Goal: Information Seeking & Learning: Learn about a topic

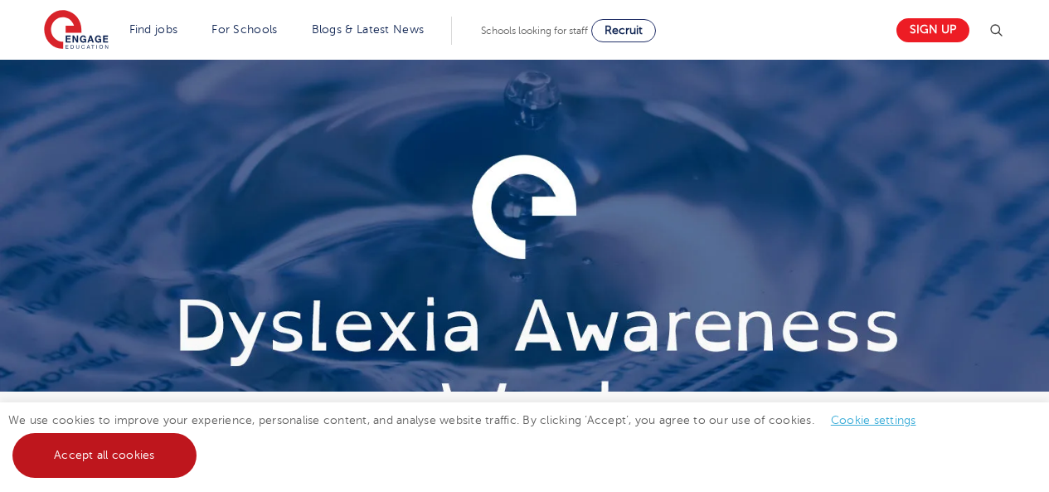
click at [146, 447] on link "Accept all cookies" at bounding box center [104, 455] width 184 height 45
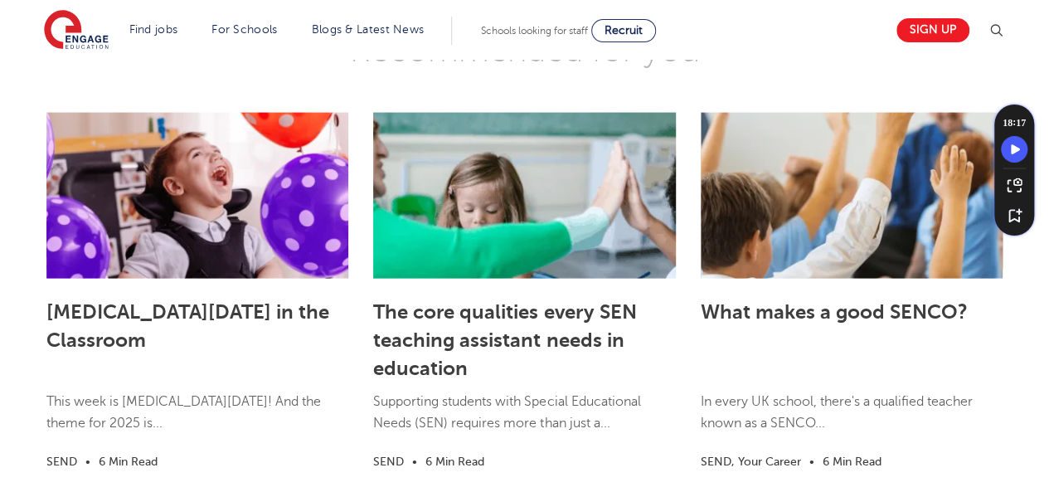
scroll to position [4924, 0]
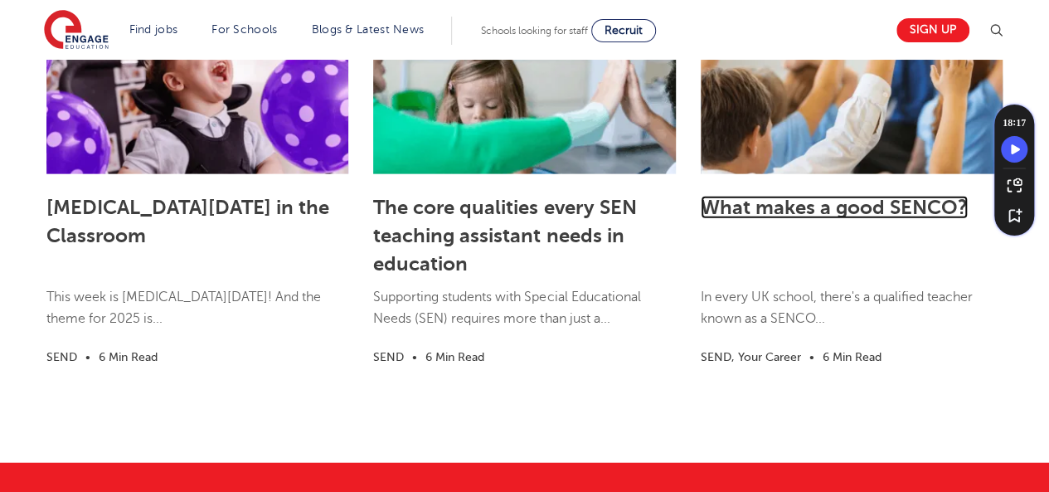
click at [718, 196] on link "What makes a good SENCO?" at bounding box center [834, 207] width 267 height 23
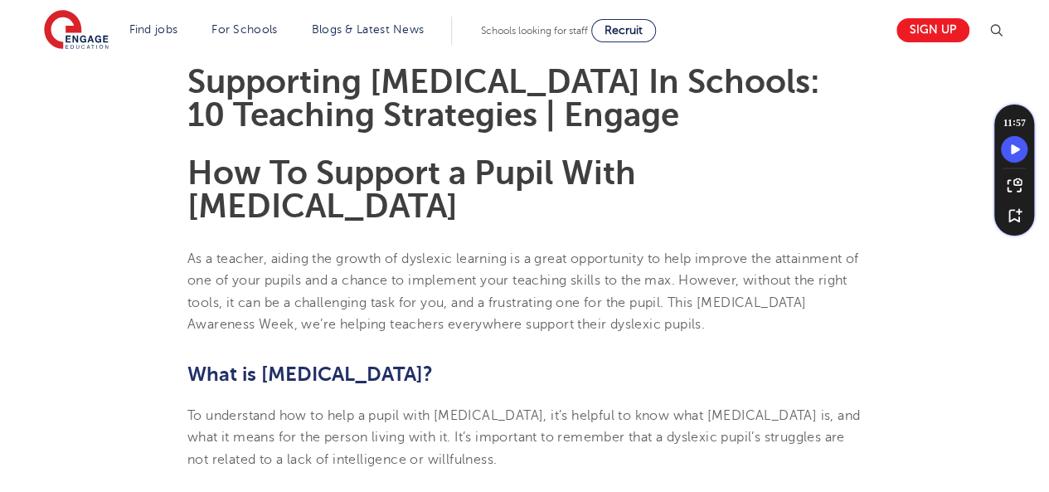
scroll to position [329, 0]
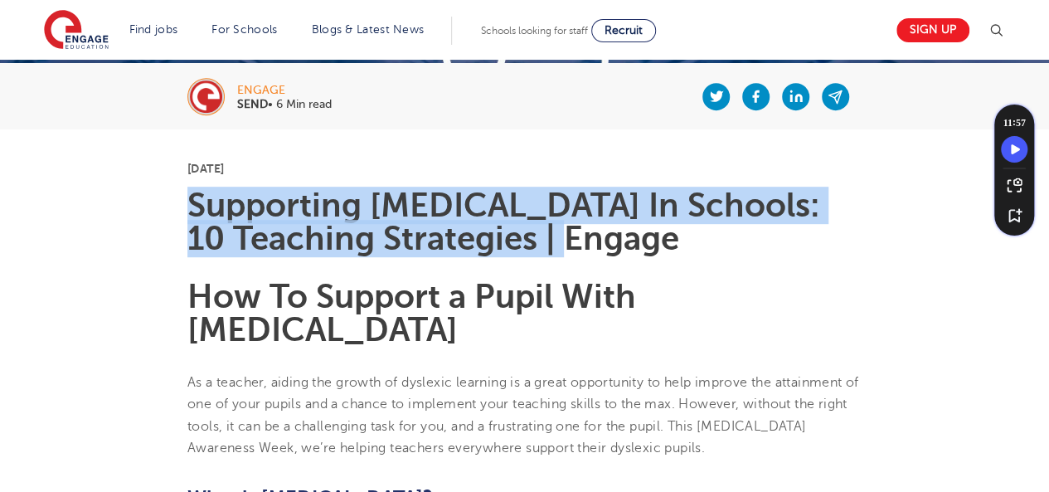
drag, startPoint x: 189, startPoint y: 194, endPoint x: 668, endPoint y: 232, distance: 480.2
click at [668, 232] on h1 "Supporting [MEDICAL_DATA] In Schools: 10 Teaching Strategies | Engage" at bounding box center [524, 222] width 674 height 66
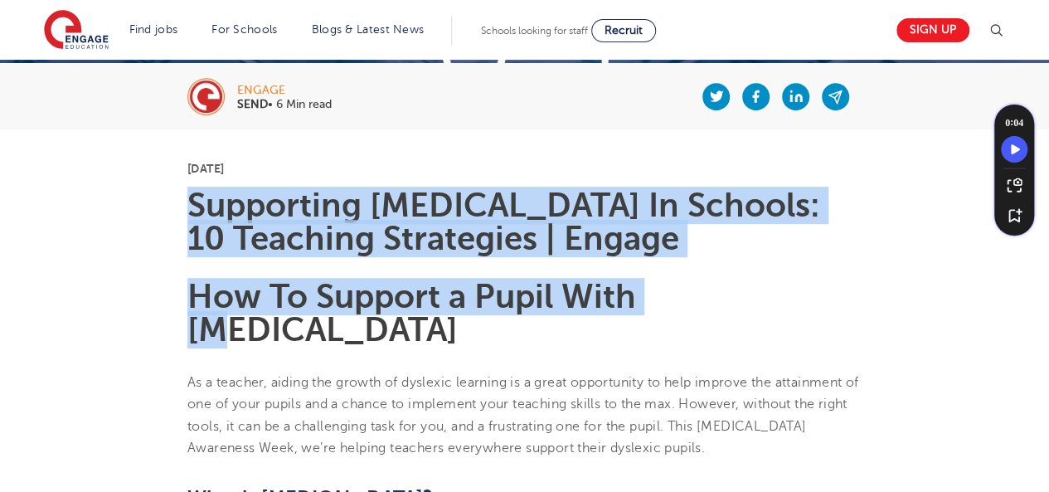
drag, startPoint x: 181, startPoint y: 210, endPoint x: 682, endPoint y: 301, distance: 509.3
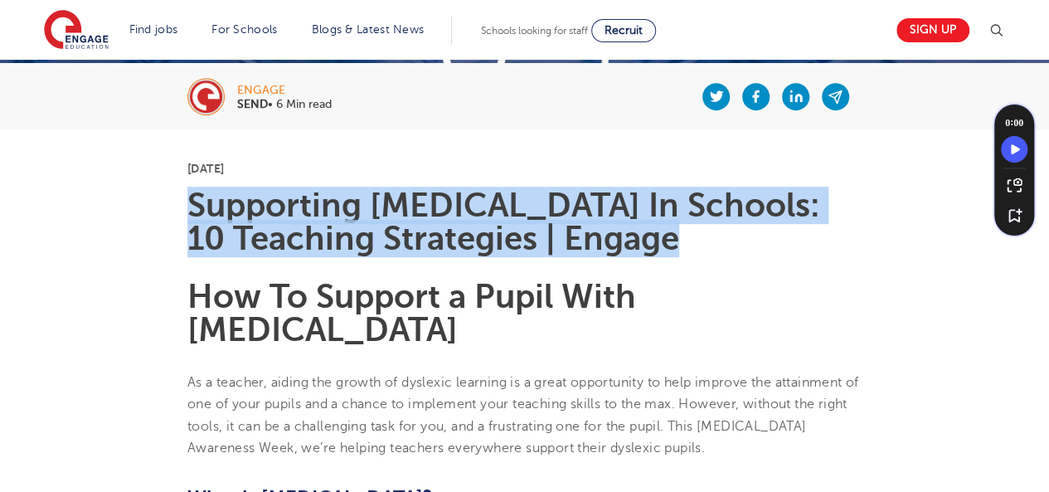
drag, startPoint x: 183, startPoint y: 190, endPoint x: 642, endPoint y: 238, distance: 461.3
copy h1 "Supporting [MEDICAL_DATA] In Schools: 10 Teaching Strategies | Engage"
